Goal: Check status: Check status

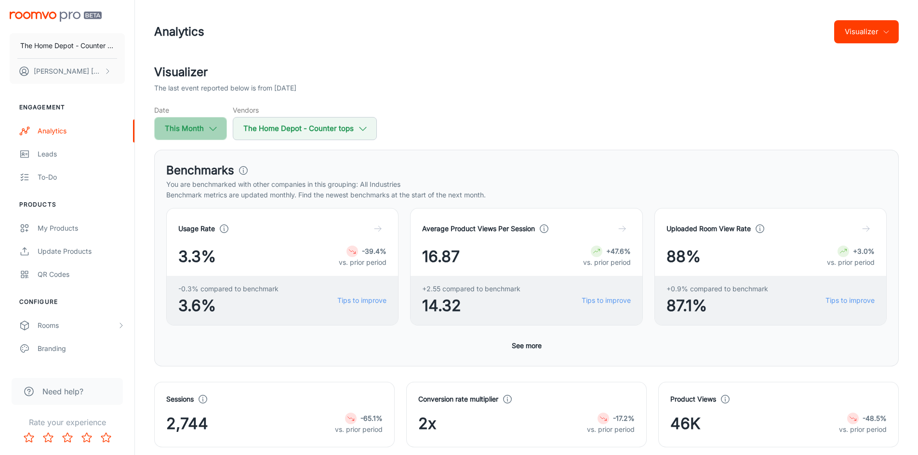
click at [188, 127] on button "This Month" at bounding box center [190, 128] width 73 height 23
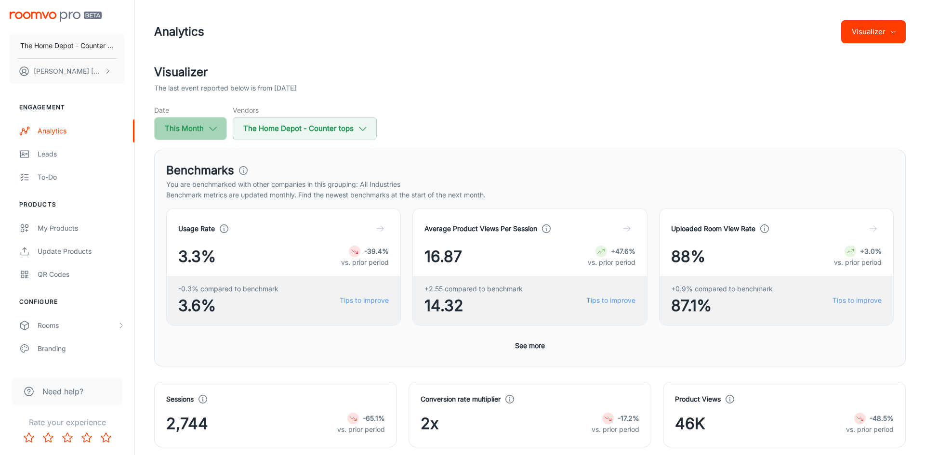
select select "8"
select select "2025"
select select "8"
select select "2025"
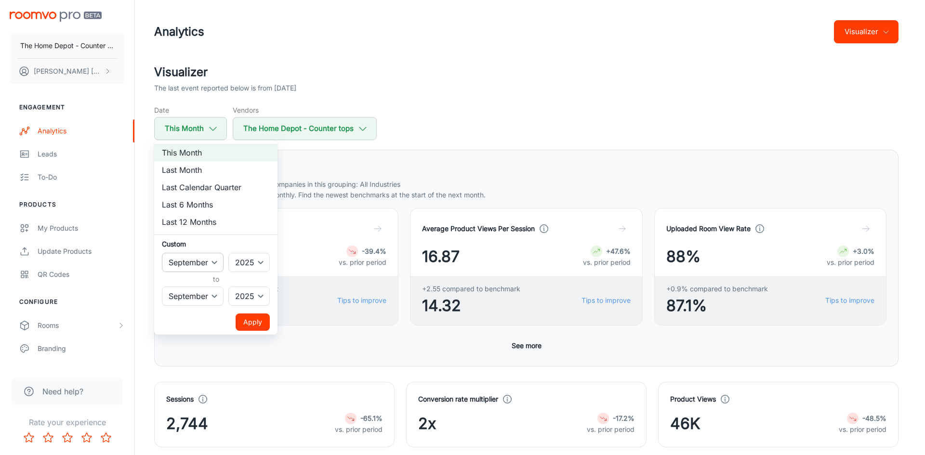
click at [218, 262] on select "January February March April May June July August September October November De…" at bounding box center [193, 262] width 62 height 19
select select "0"
click at [162, 253] on select "January February March April May June July August September October November De…" at bounding box center [193, 262] width 62 height 19
click at [260, 262] on select "2022 2023 2024 2025" at bounding box center [248, 262] width 41 height 19
click at [194, 265] on select "January February March April May June July August September October November De…" at bounding box center [193, 262] width 62 height 19
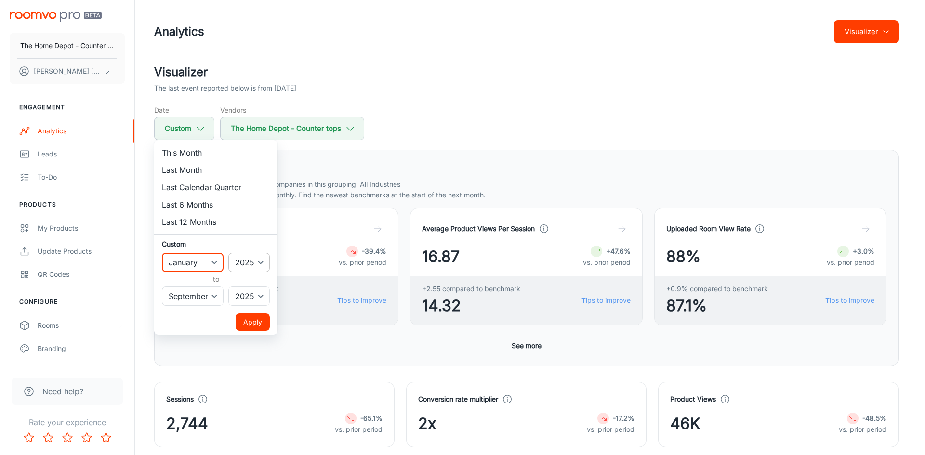
click at [240, 260] on select "2022 2023 2024 2025" at bounding box center [248, 262] width 41 height 19
click at [212, 299] on select "January February March April May June July August September October November De…" at bounding box center [193, 296] width 62 height 19
select select "6"
click at [162, 287] on select "January February March April May June July August September October November De…" at bounding box center [193, 296] width 62 height 19
click at [255, 321] on button "Apply" at bounding box center [253, 322] width 34 height 17
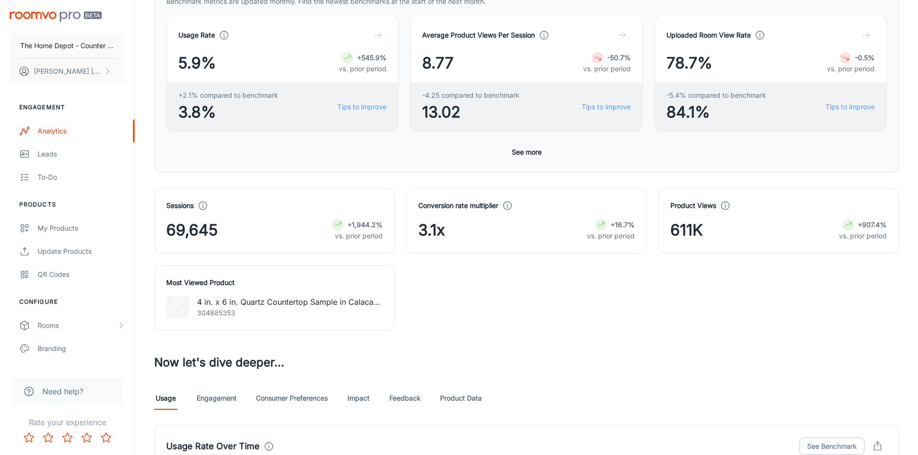
scroll to position [145, 0]
